Goal: Navigation & Orientation: Find specific page/section

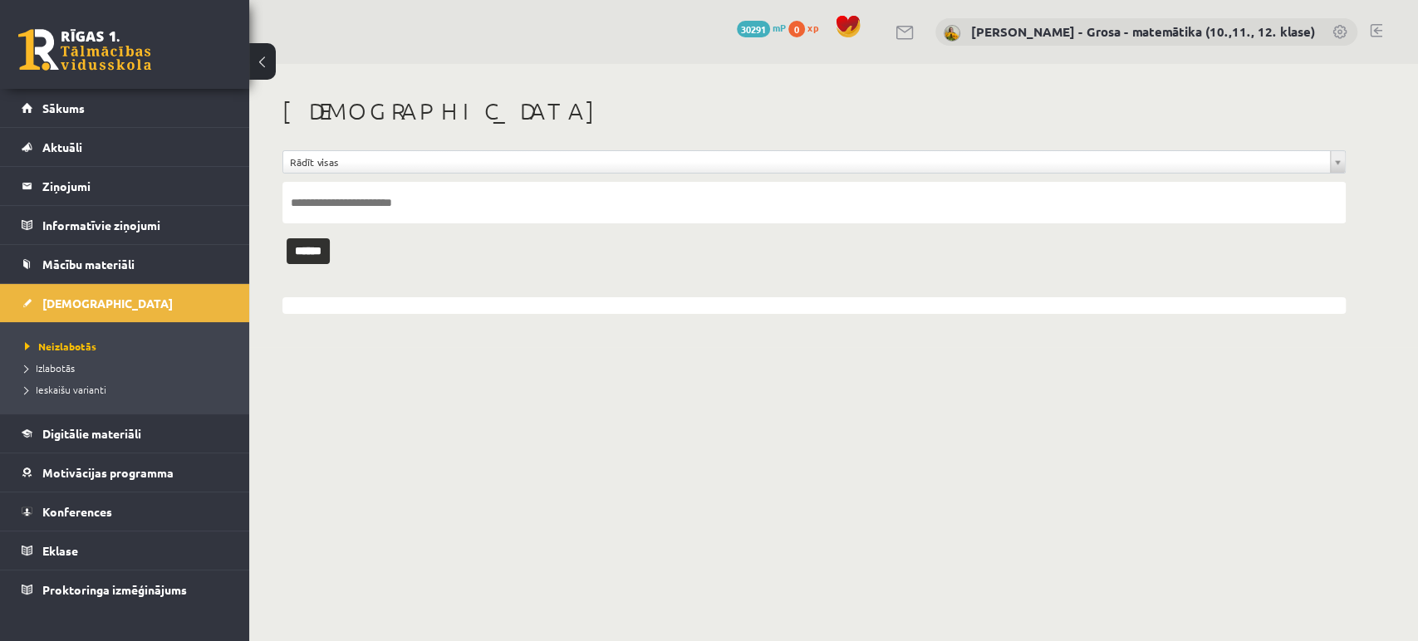
click at [130, 353] on li "Neizlabotās" at bounding box center [129, 347] width 208 height 22
click at [69, 345] on span "Neizlabotās" at bounding box center [60, 346] width 71 height 13
click at [76, 348] on span "Neizlabotās" at bounding box center [60, 346] width 71 height 13
click at [61, 184] on legend "Ziņojumi 0" at bounding box center [135, 186] width 186 height 38
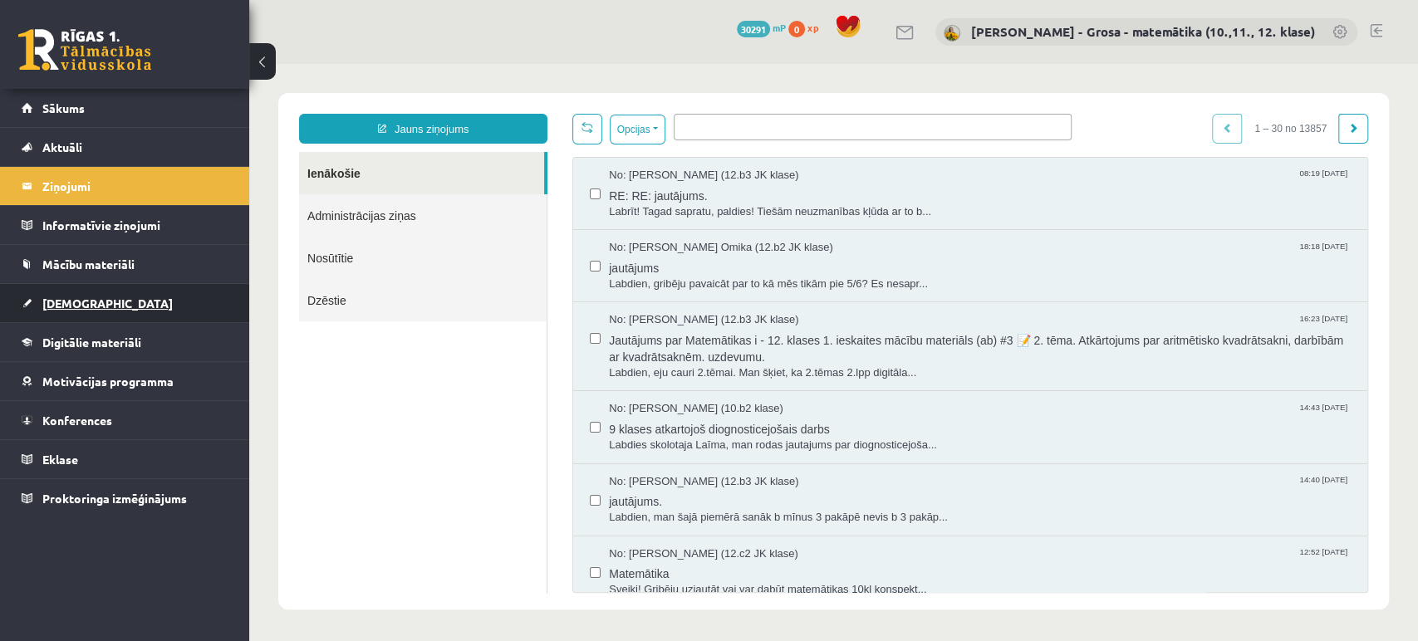
click at [76, 304] on span "[DEMOGRAPHIC_DATA]" at bounding box center [107, 303] width 130 height 15
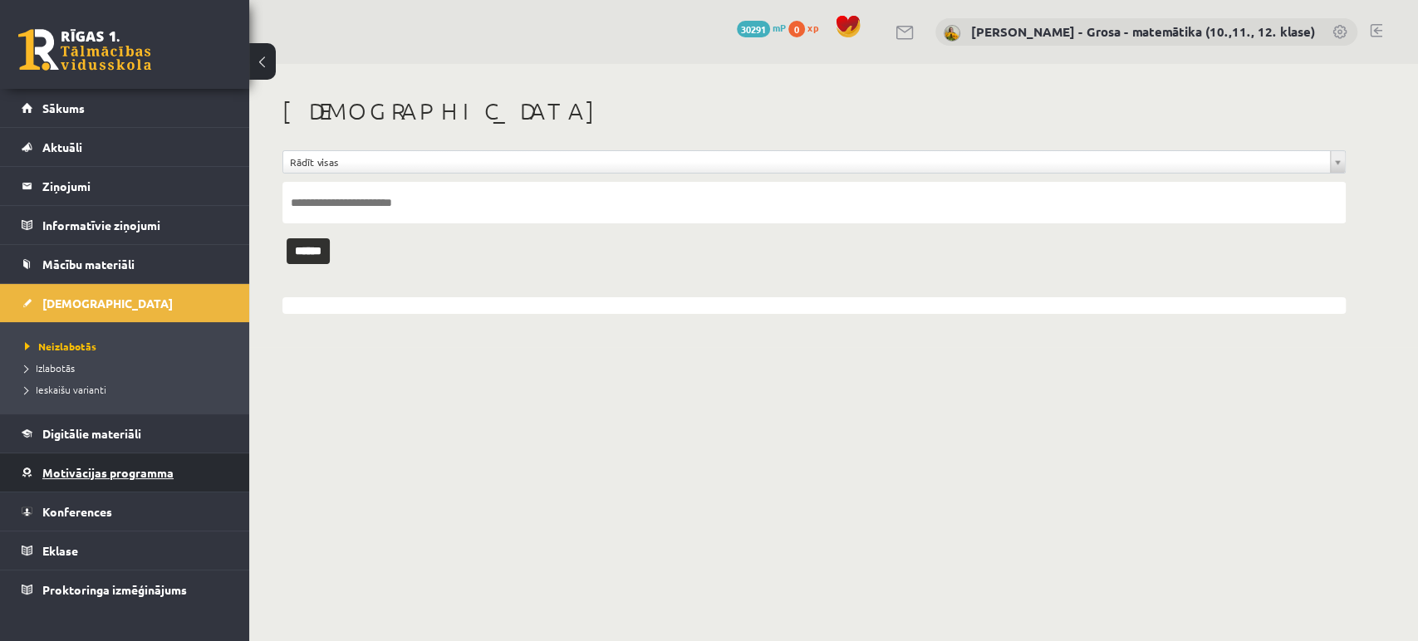
click at [103, 468] on span "Motivācijas programma" at bounding box center [107, 472] width 131 height 15
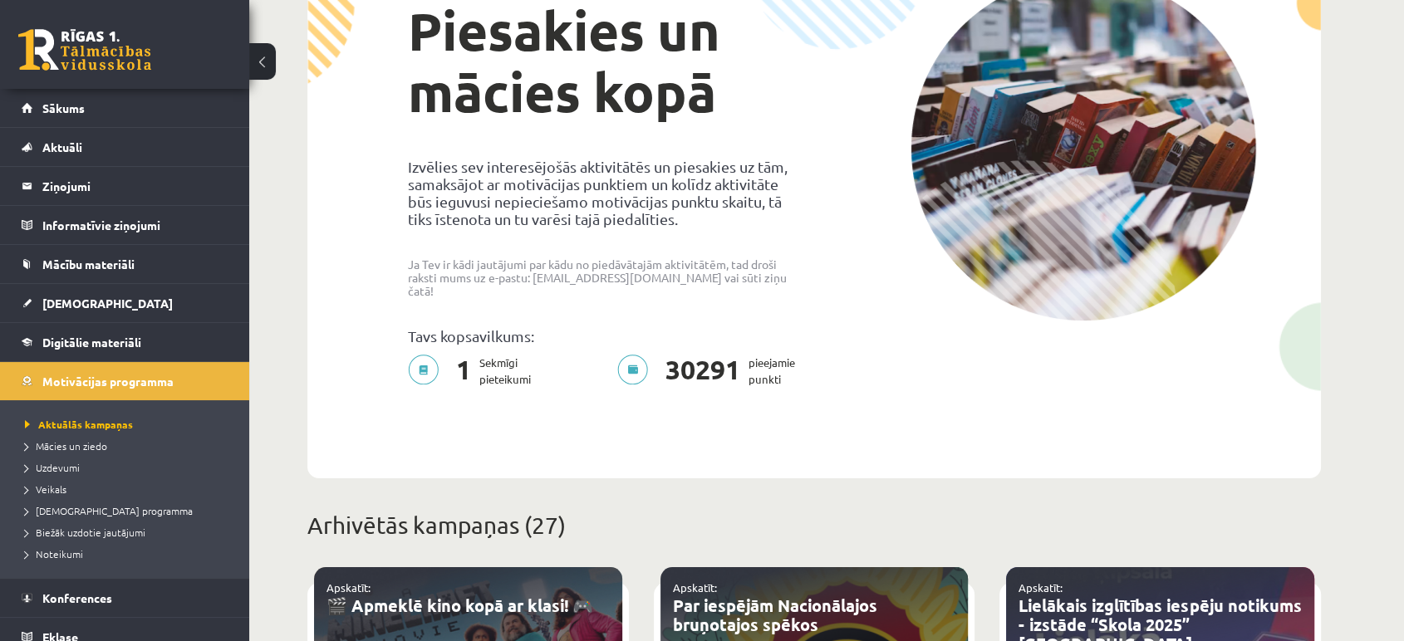
scroll to position [369, 0]
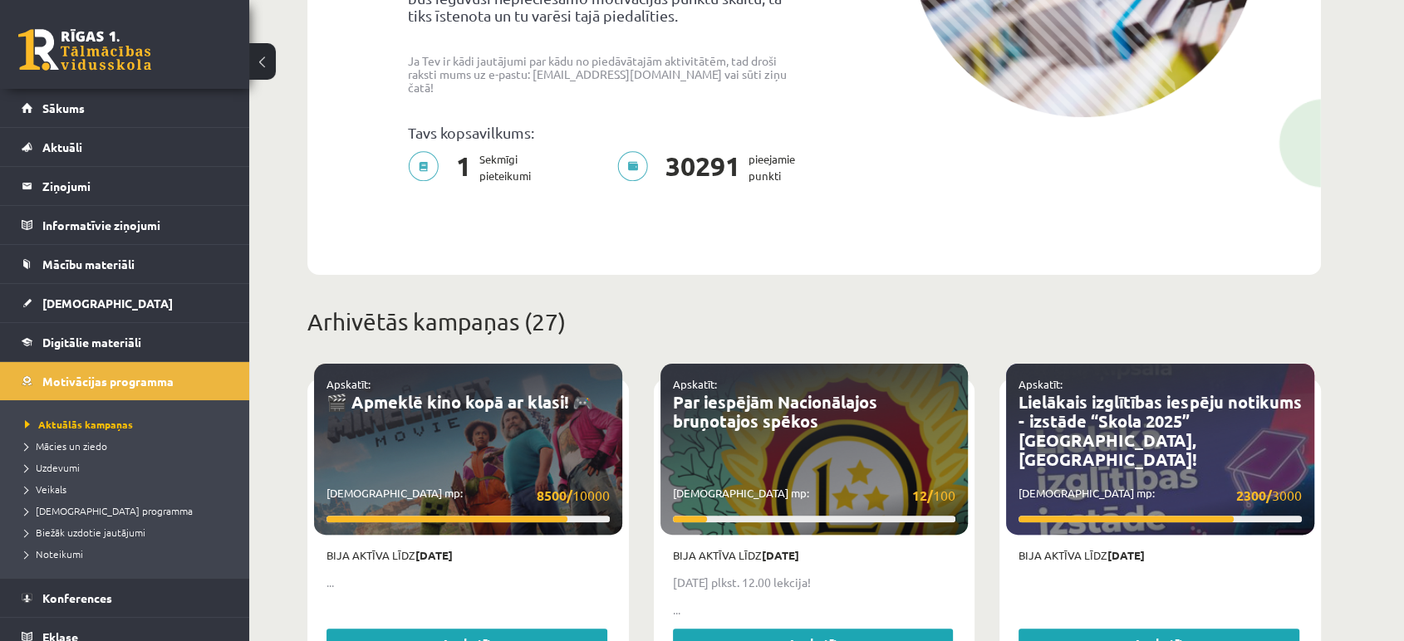
click at [478, 151] on span "1" at bounding box center [464, 167] width 32 height 33
click at [425, 151] on p "1 Sekmīgi pieteikumi" at bounding box center [474, 167] width 133 height 33
click at [655, 136] on div "Tavs kopsavilkums:" at bounding box center [604, 137] width 419 height 27
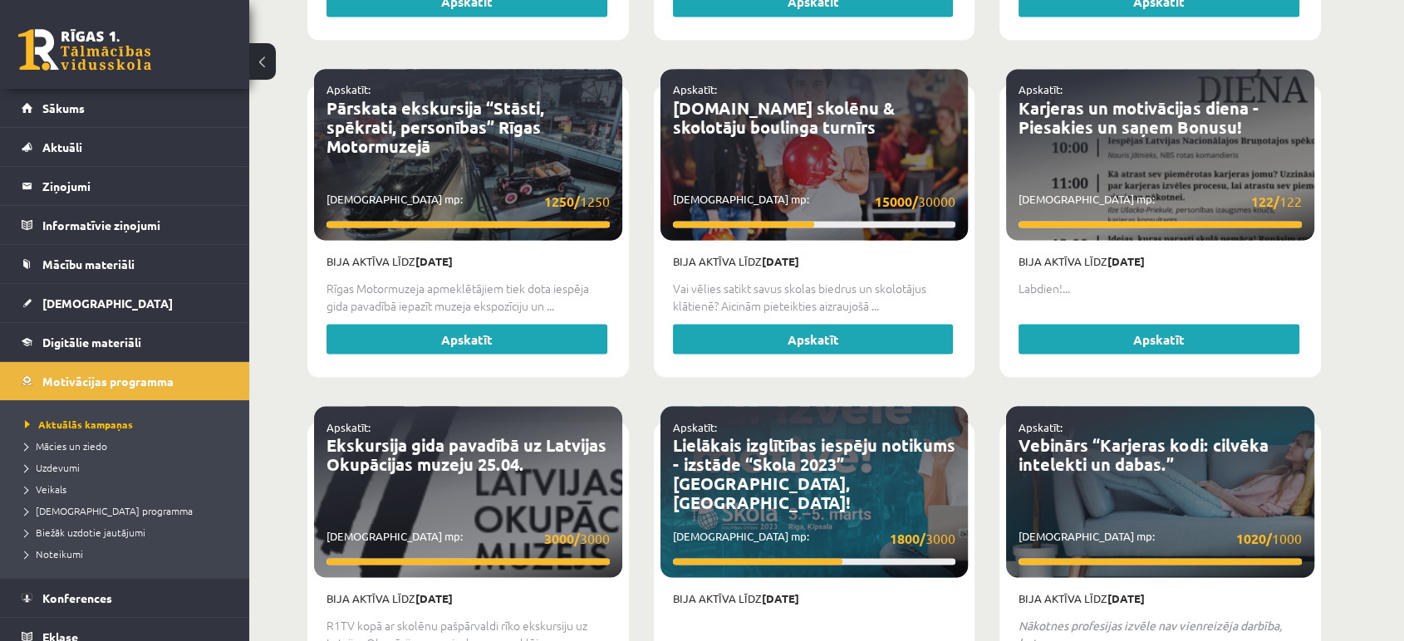
scroll to position [3148, 0]
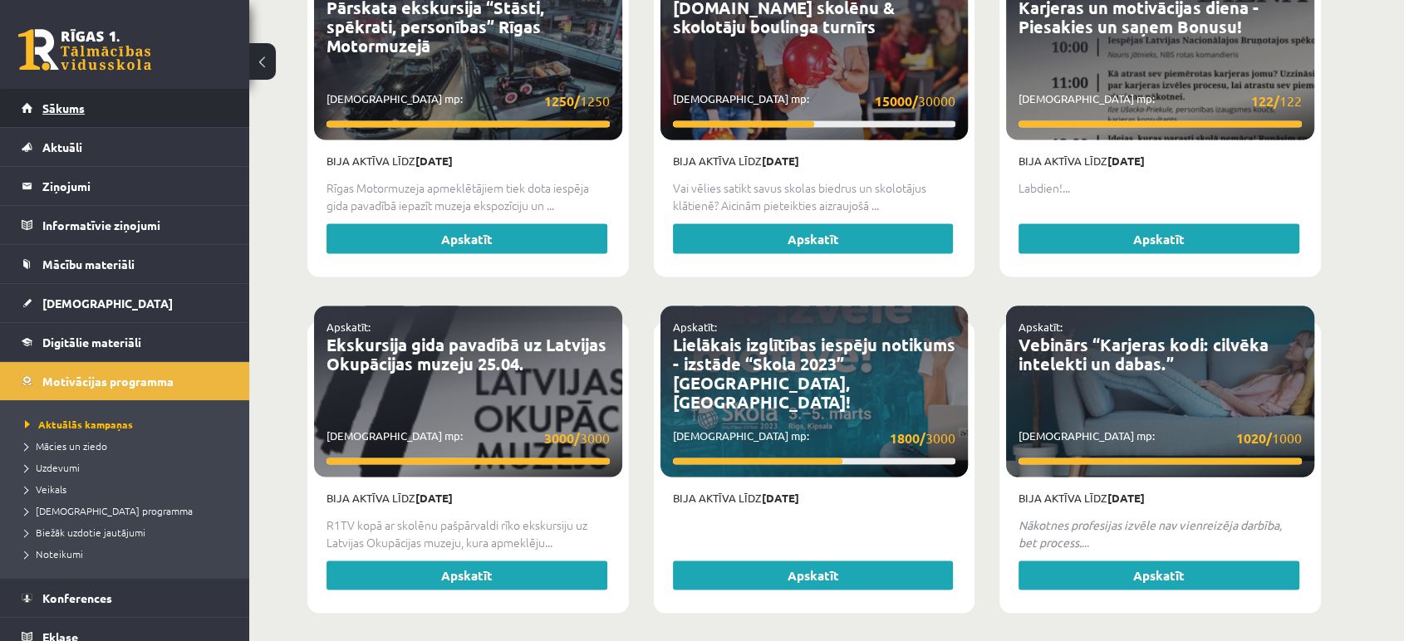
click at [116, 106] on link "Sākums" at bounding box center [125, 108] width 207 height 38
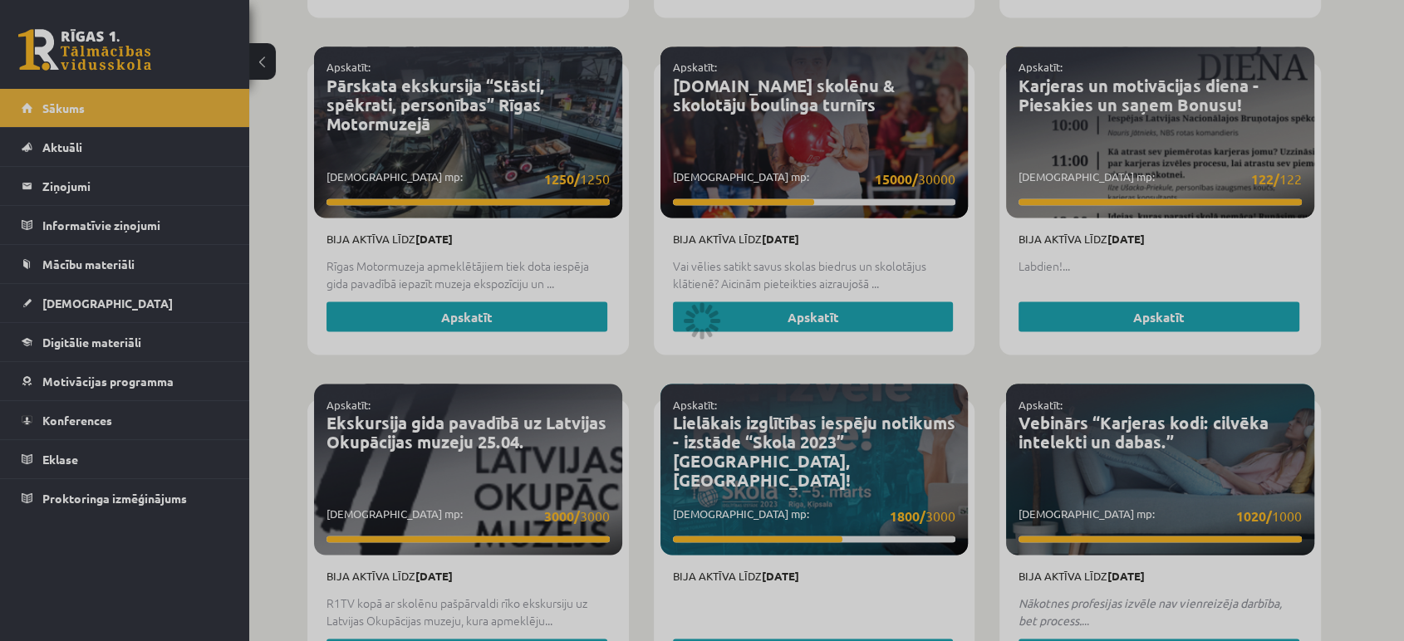
scroll to position [2964, 0]
